Goal: Navigation & Orientation: Find specific page/section

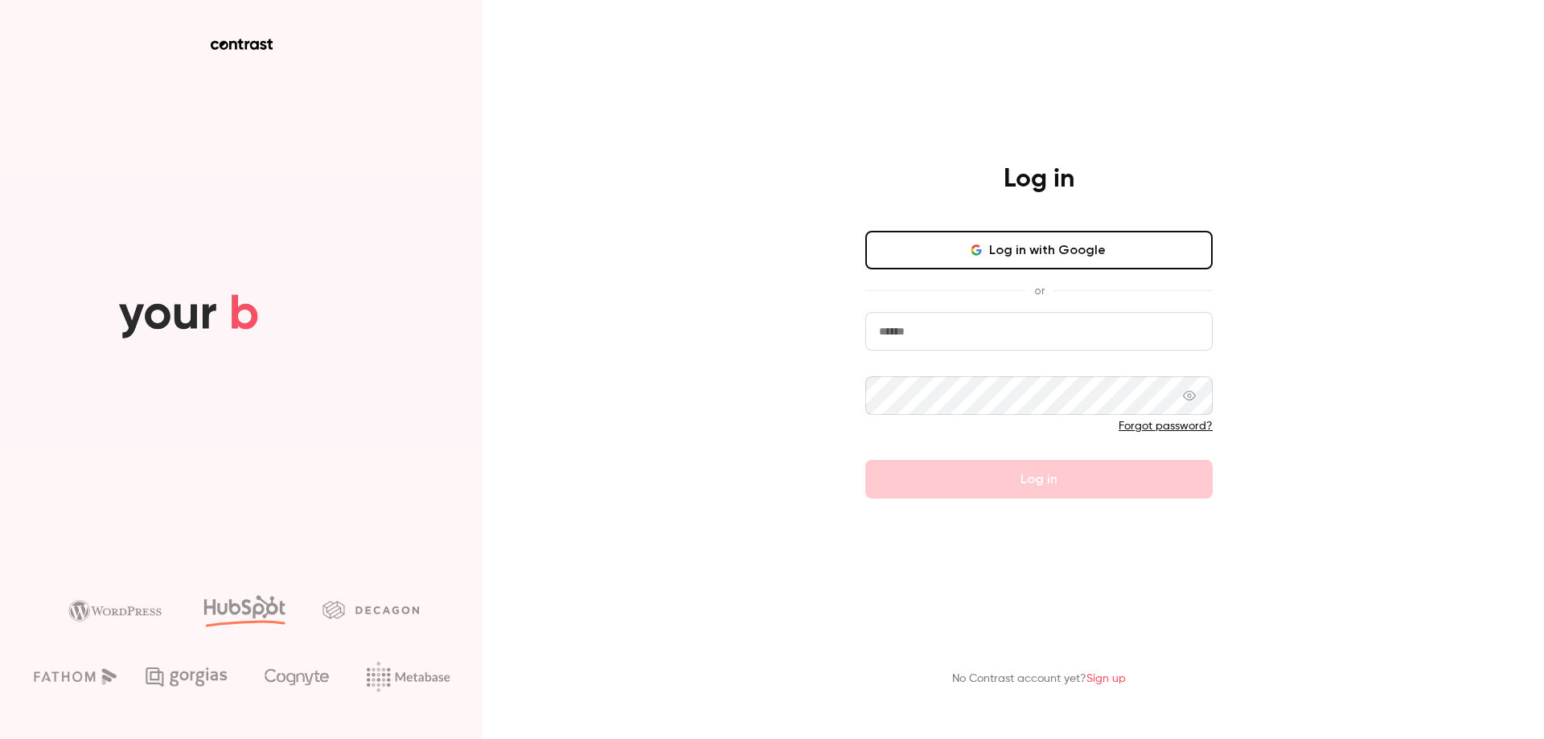
click at [1109, 263] on button "Log in with Google" at bounding box center [1038, 250] width 347 height 39
